Goal: Go to known website: Access a specific website the user already knows

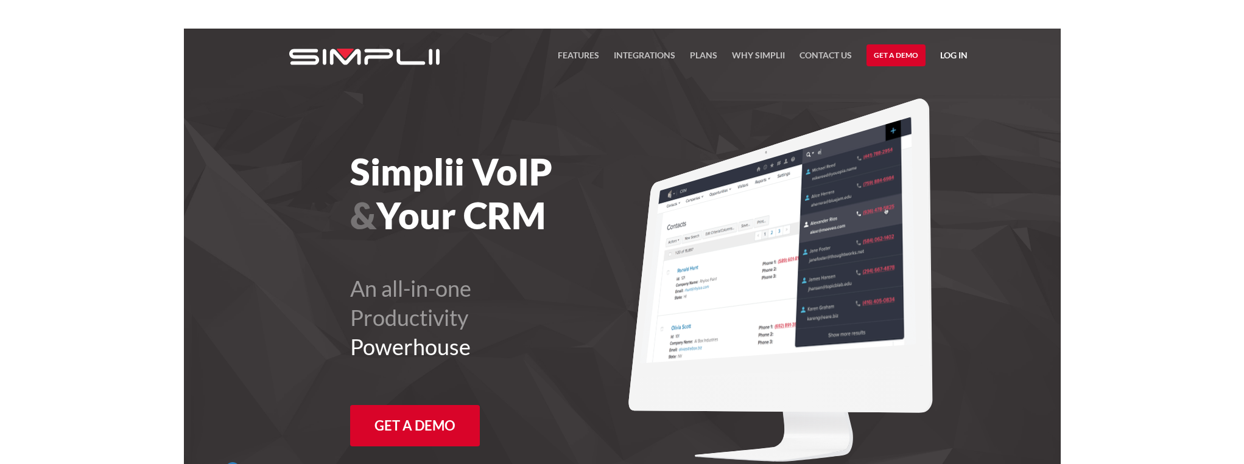
click at [954, 55] on link "Log in" at bounding box center [953, 57] width 27 height 18
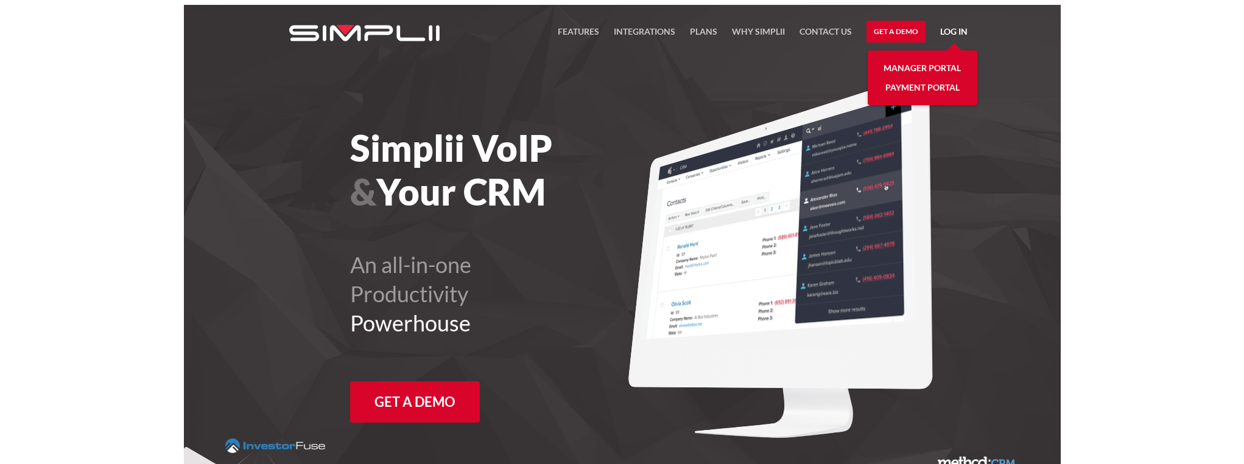
scroll to position [29, 0]
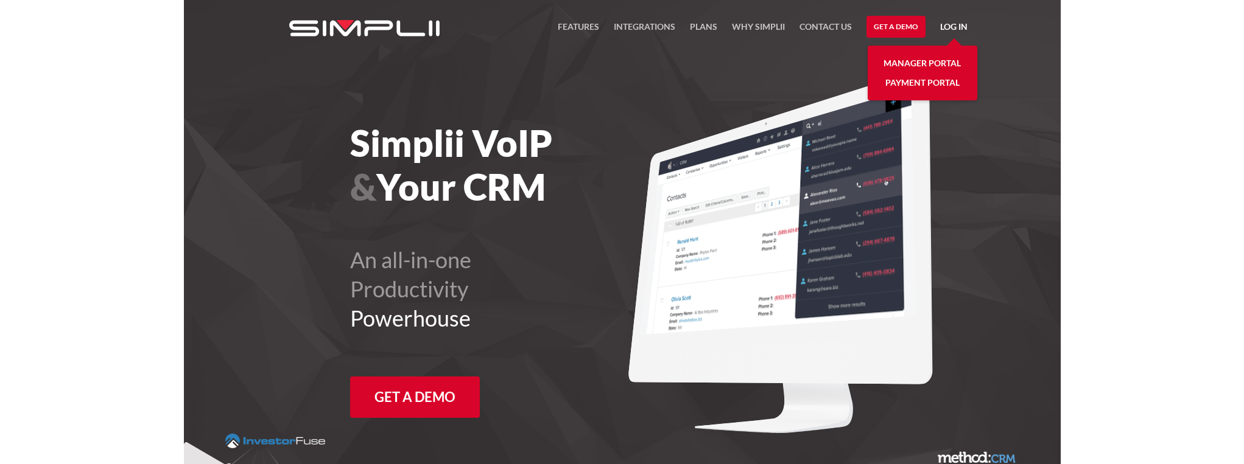
click at [934, 80] on link "Payment Portal" at bounding box center [922, 82] width 74 height 19
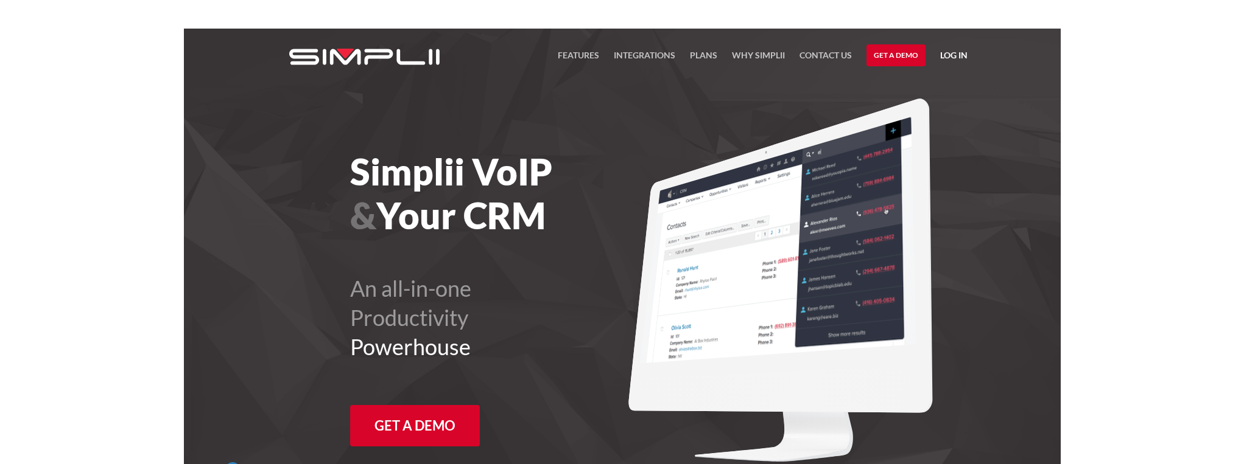
click at [954, 57] on link "Log in" at bounding box center [953, 57] width 27 height 18
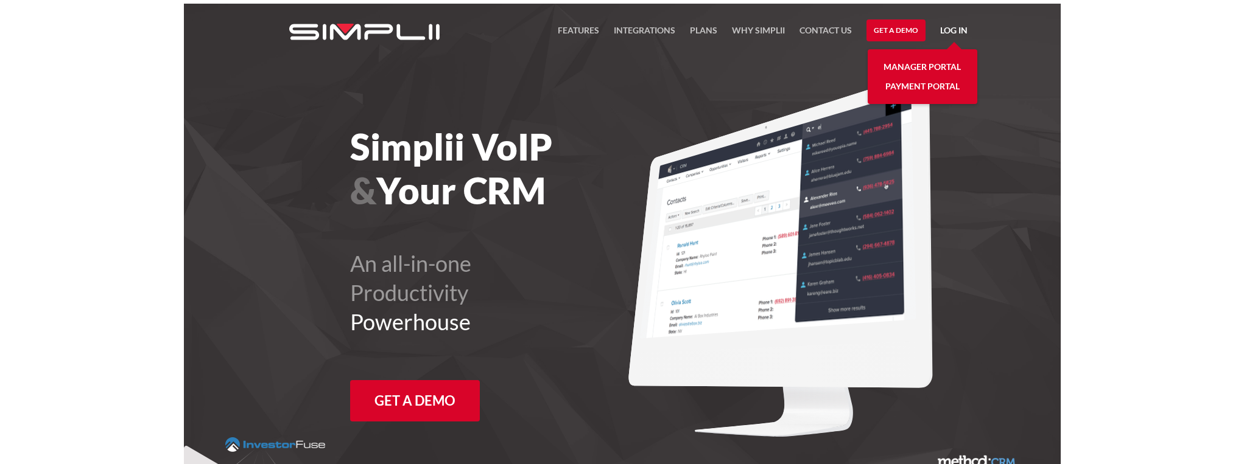
scroll to position [29, 0]
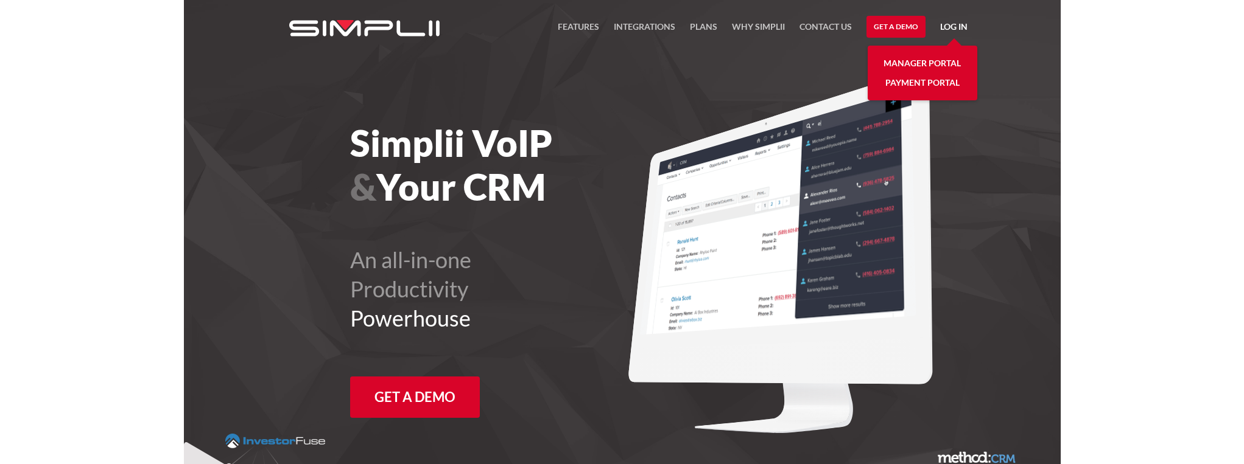
click at [932, 65] on link "Manager Portal" at bounding box center [921, 63] width 77 height 19
